Goal: Task Accomplishment & Management: Manage account settings

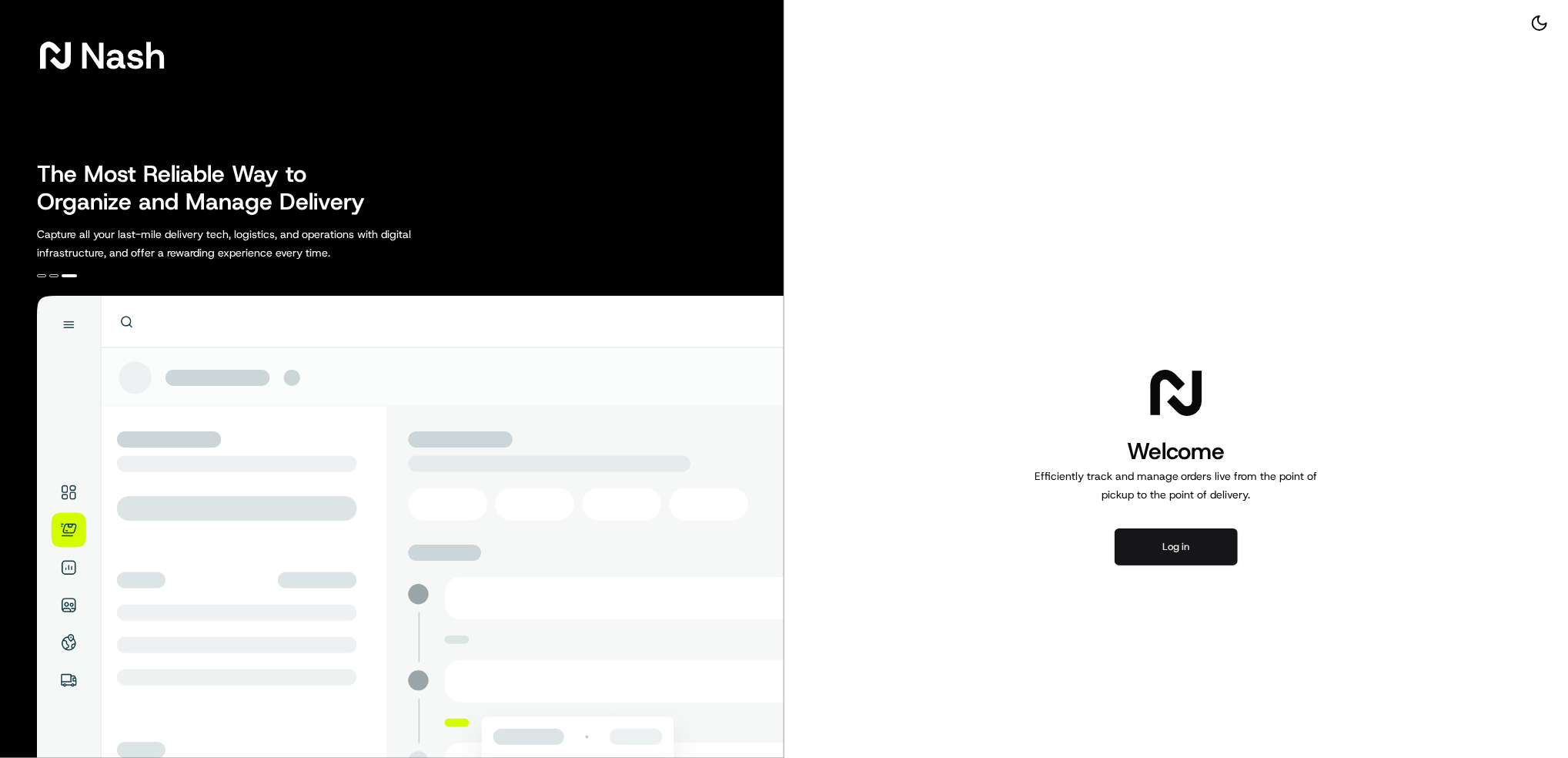
click at [1174, 543] on button "Log in" at bounding box center [1176, 546] width 123 height 37
